Goal: Check status: Check status

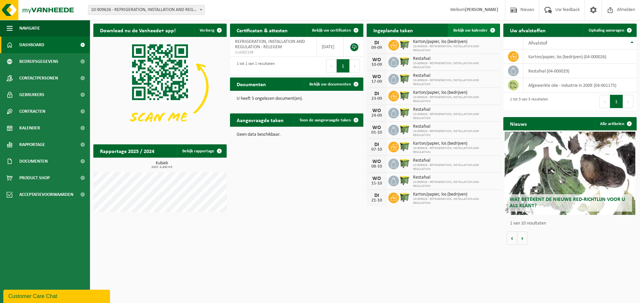
click at [470, 30] on span "Bekijk uw kalender" at bounding box center [470, 30] width 34 height 4
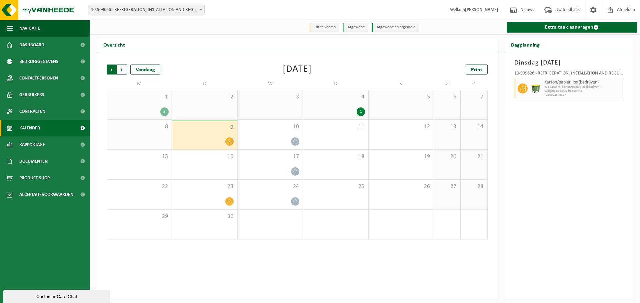
click at [123, 70] on span "Volgende" at bounding box center [122, 70] width 10 height 10
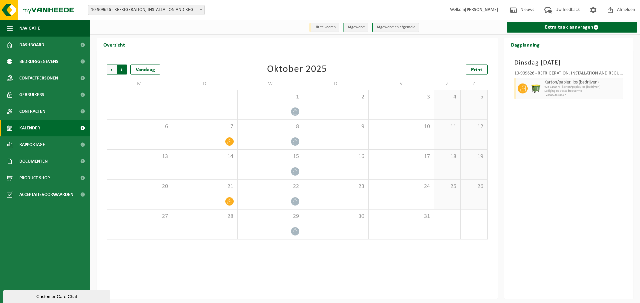
click at [111, 71] on span "Vorige" at bounding box center [112, 70] width 10 height 10
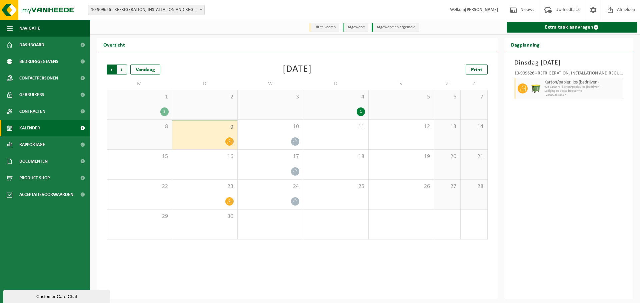
click at [123, 69] on span "Volgende" at bounding box center [122, 70] width 10 height 10
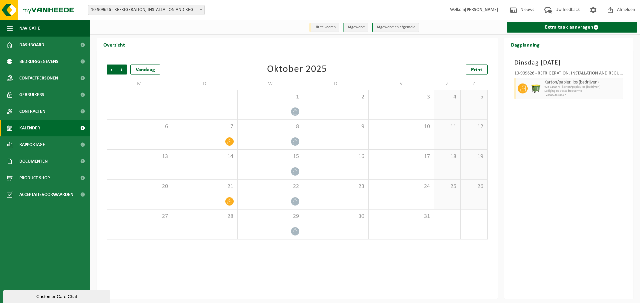
click at [123, 70] on span "Volgende" at bounding box center [122, 70] width 10 height 10
click at [109, 70] on span "Vorige" at bounding box center [112, 70] width 10 height 10
click at [126, 71] on span "Volgende" at bounding box center [122, 70] width 10 height 10
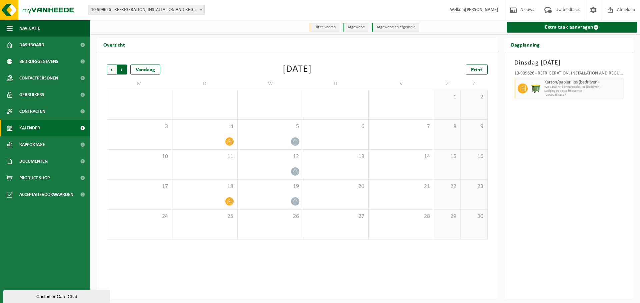
click at [110, 71] on span "Vorige" at bounding box center [112, 70] width 10 height 10
